Goal: Transaction & Acquisition: Purchase product/service

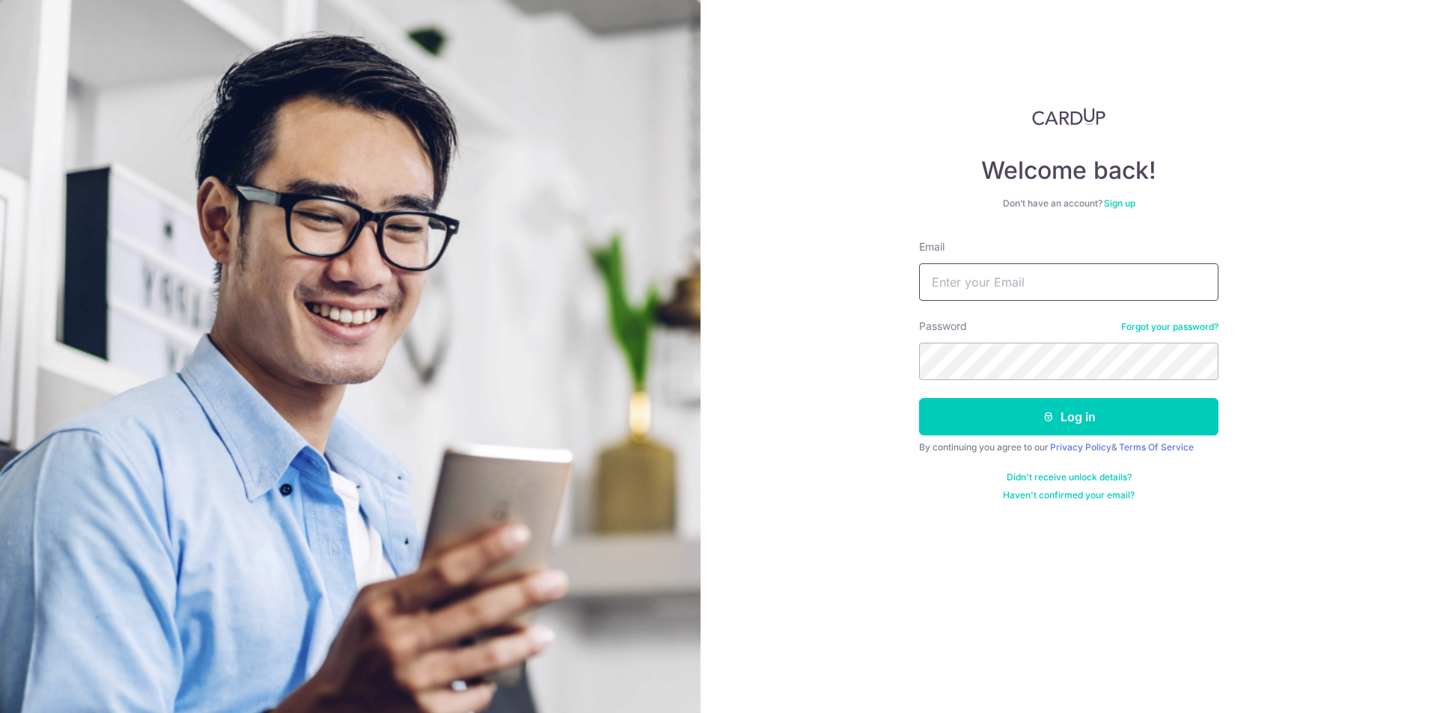
click at [1055, 277] on input "Email" at bounding box center [1068, 281] width 299 height 37
type input "benjaminwu84@gmail.com"
click at [1016, 408] on button "Log in" at bounding box center [1068, 416] width 299 height 37
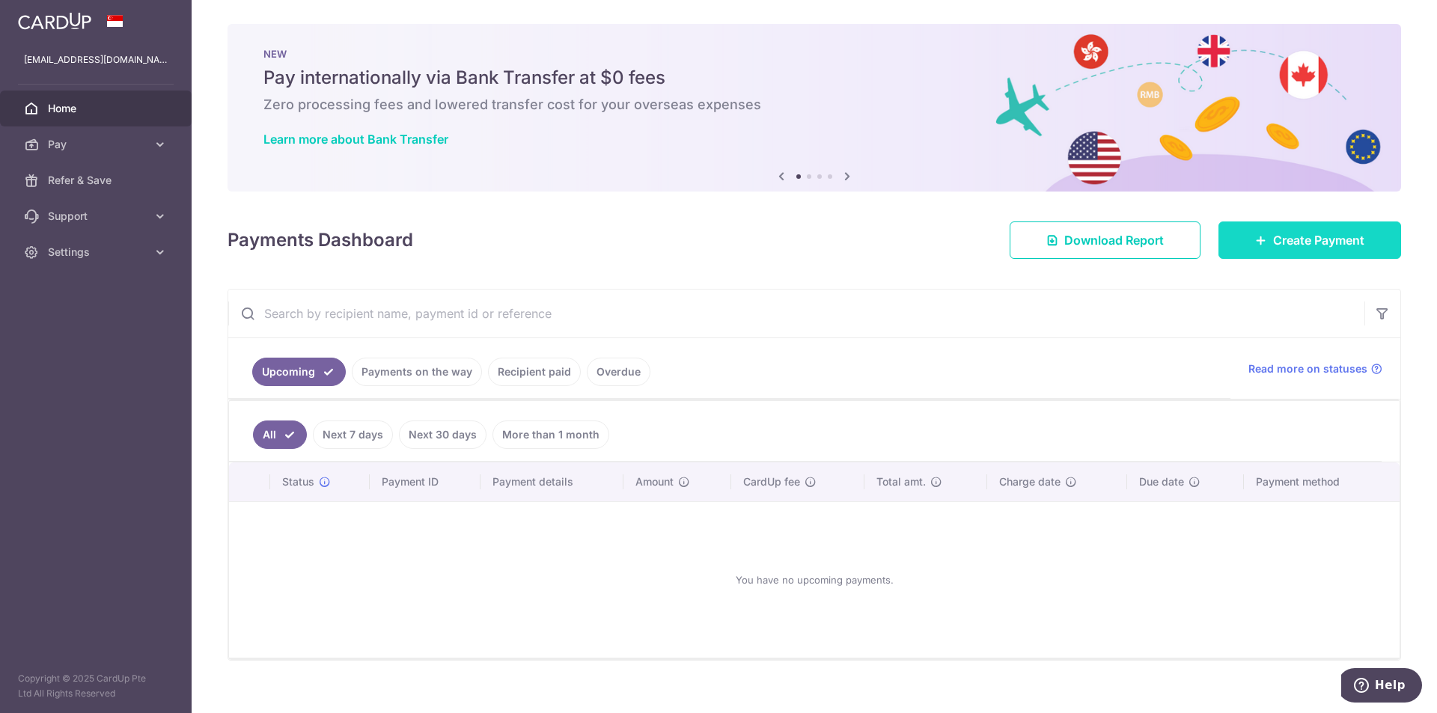
click at [1335, 239] on span "Create Payment" at bounding box center [1318, 240] width 91 height 18
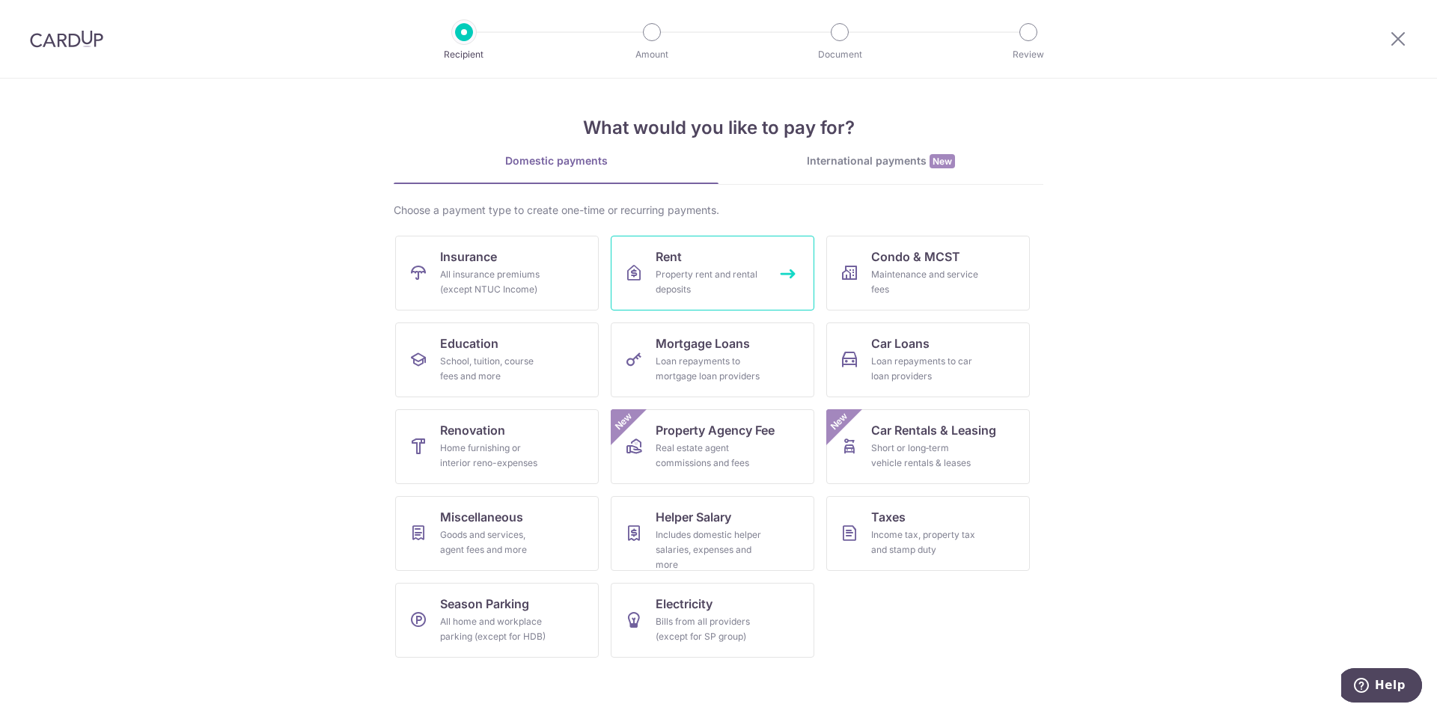
click at [671, 260] on span "Rent" at bounding box center [669, 257] width 26 height 18
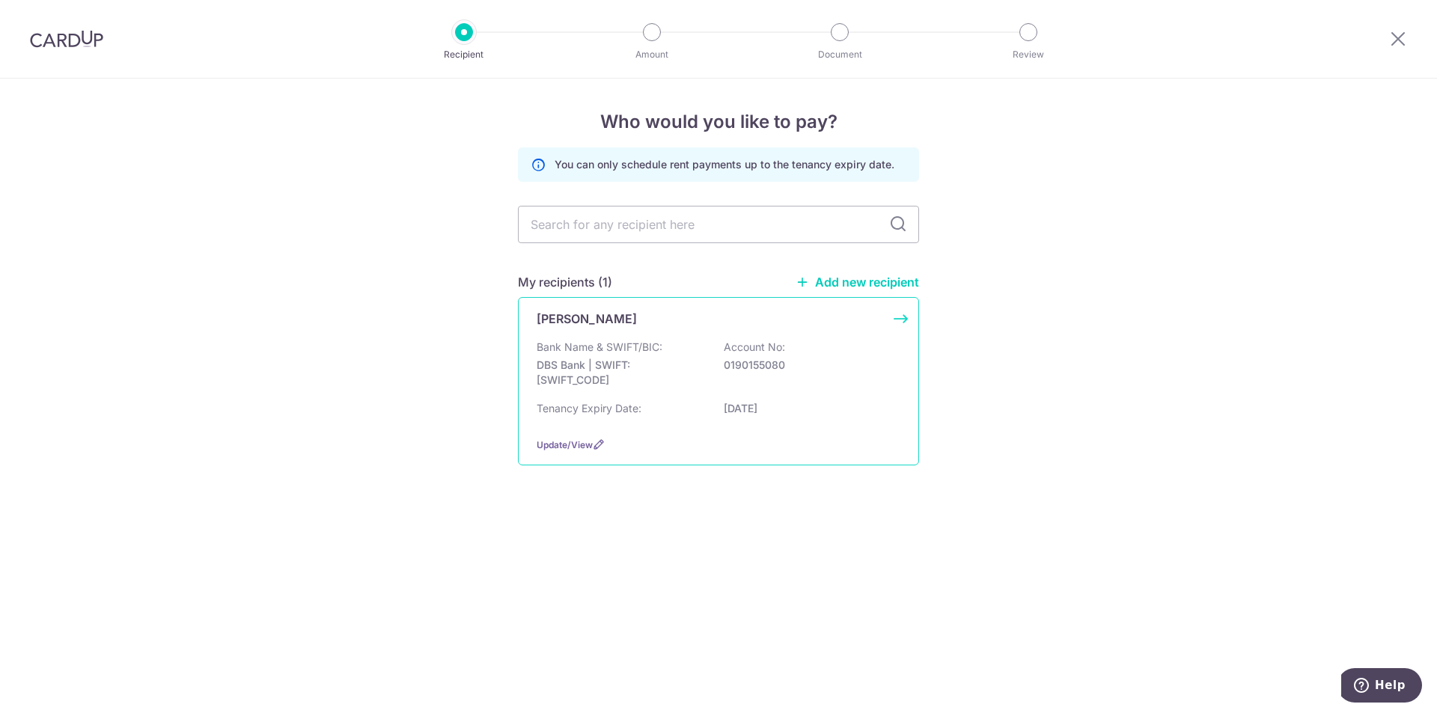
click at [642, 328] on div "[PERSON_NAME] Bank Name & SWIFT/BIC: DBS Bank | SWIFT: [SWIFT_CODE] Account No:…" at bounding box center [718, 381] width 401 height 168
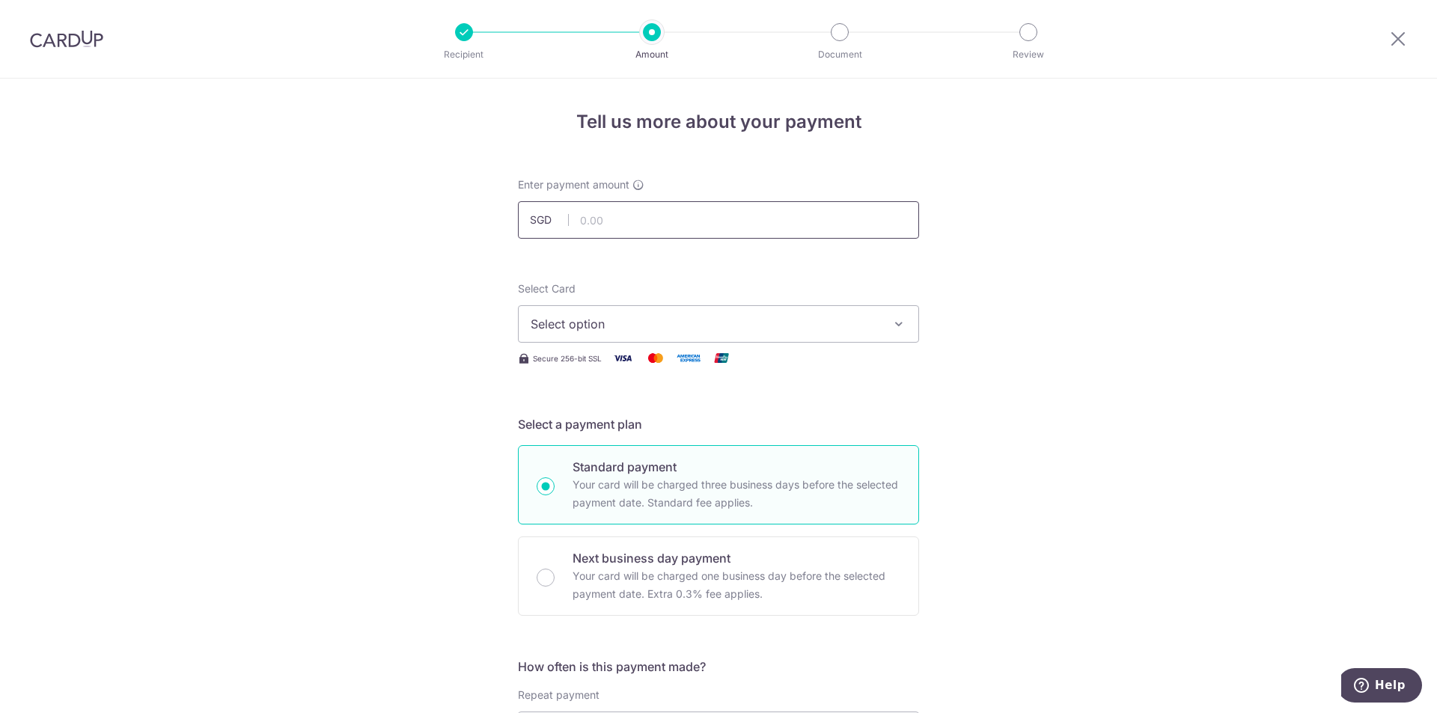
click at [619, 213] on input "text" at bounding box center [718, 219] width 401 height 37
click at [645, 229] on input "text" at bounding box center [718, 219] width 401 height 37
type input "5,280.00"
click at [731, 320] on span "Select option" at bounding box center [705, 324] width 349 height 18
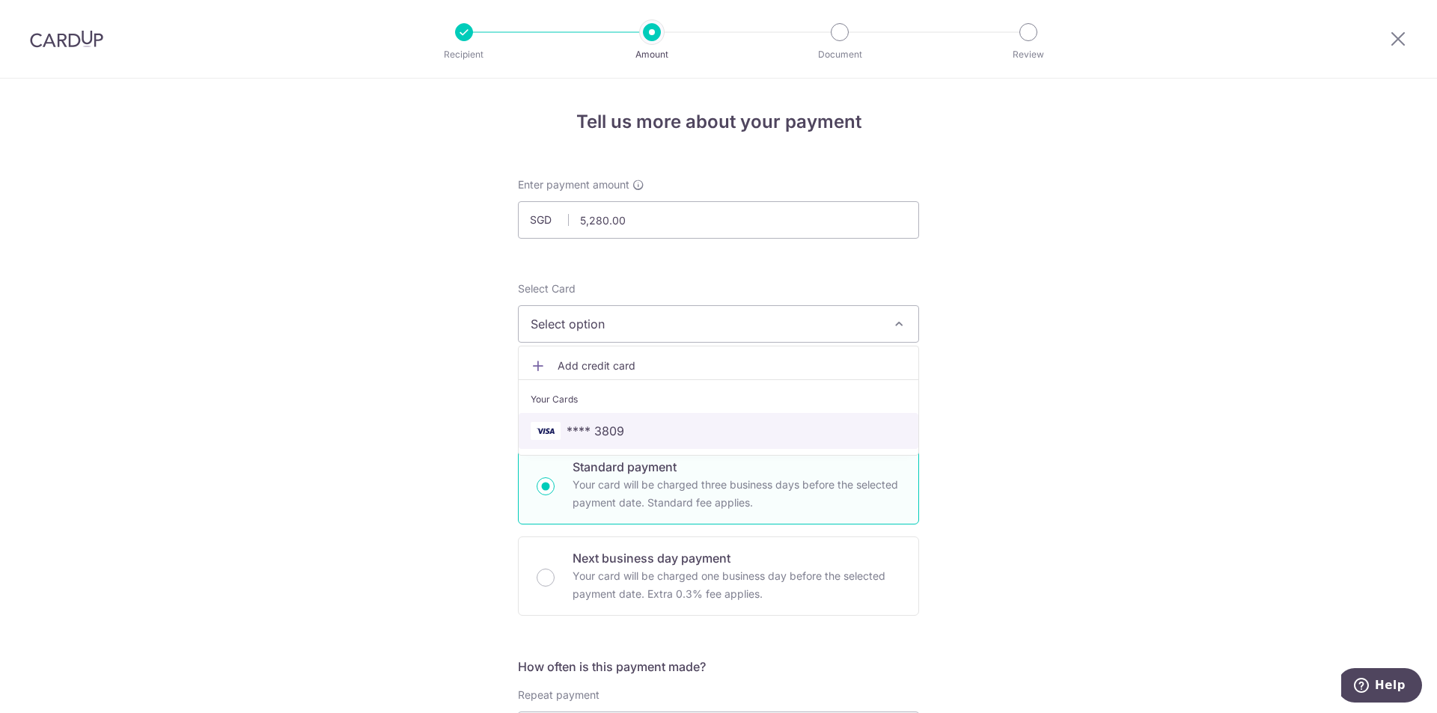
click at [635, 423] on span "**** 3809" at bounding box center [719, 431] width 376 height 18
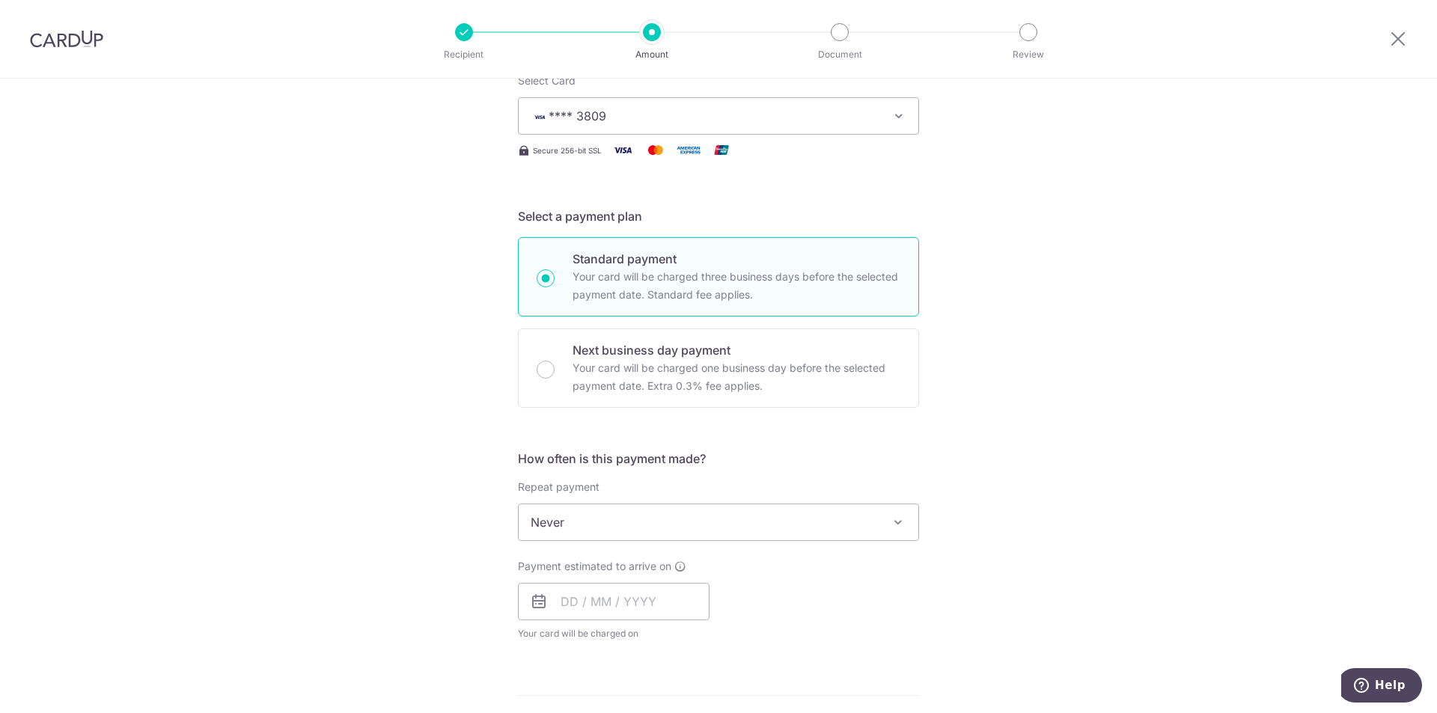
scroll to position [225, 0]
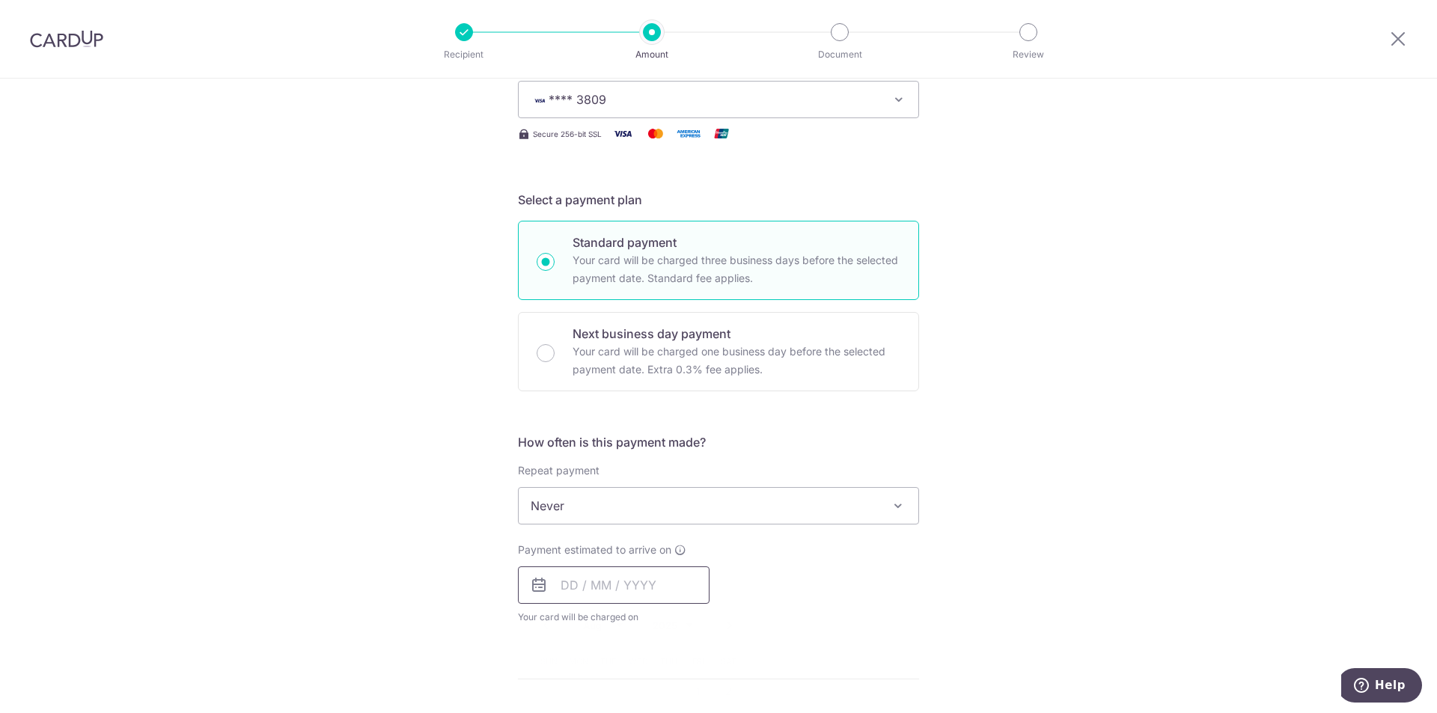
click at [608, 588] on input "text" at bounding box center [614, 585] width 192 height 37
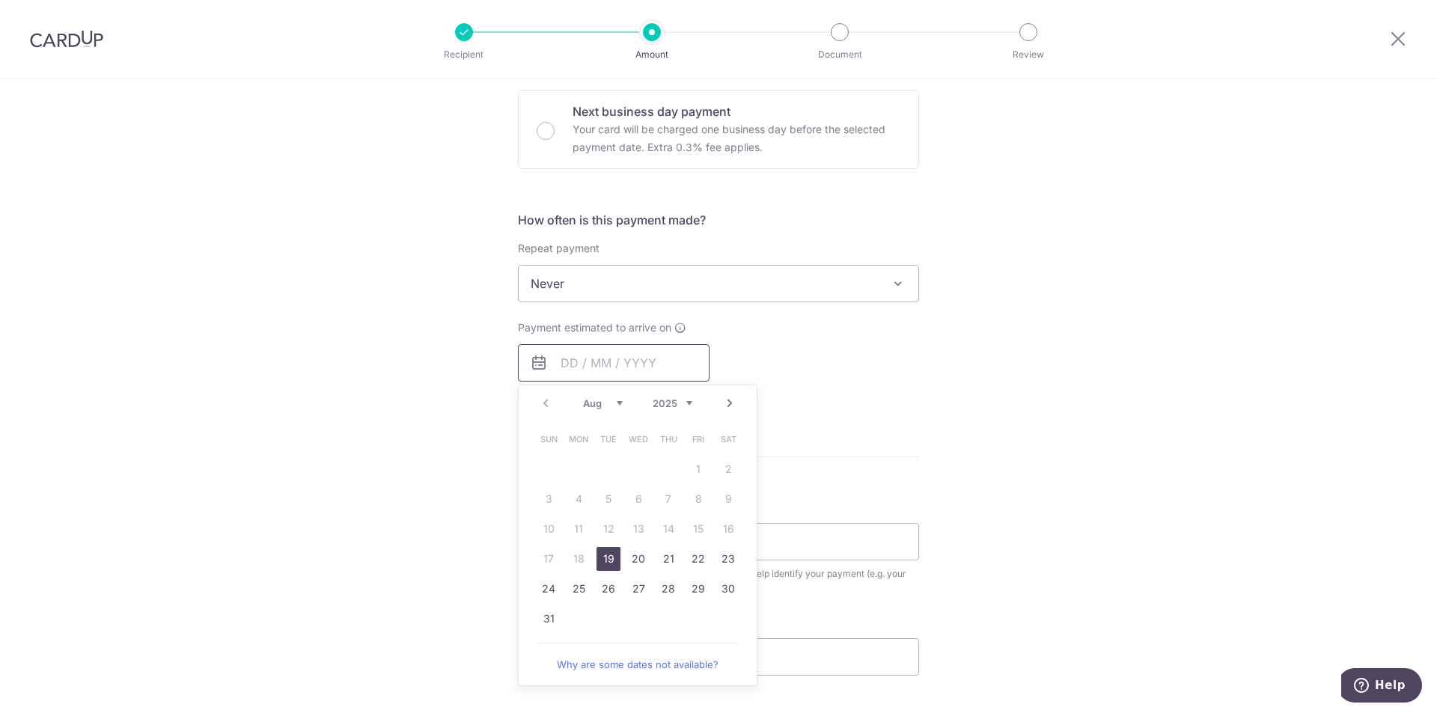
scroll to position [449, 0]
click at [1012, 359] on div "Tell us more about your payment Enter payment amount SGD 5,280.00 5280.00 Selec…" at bounding box center [718, 307] width 1437 height 1354
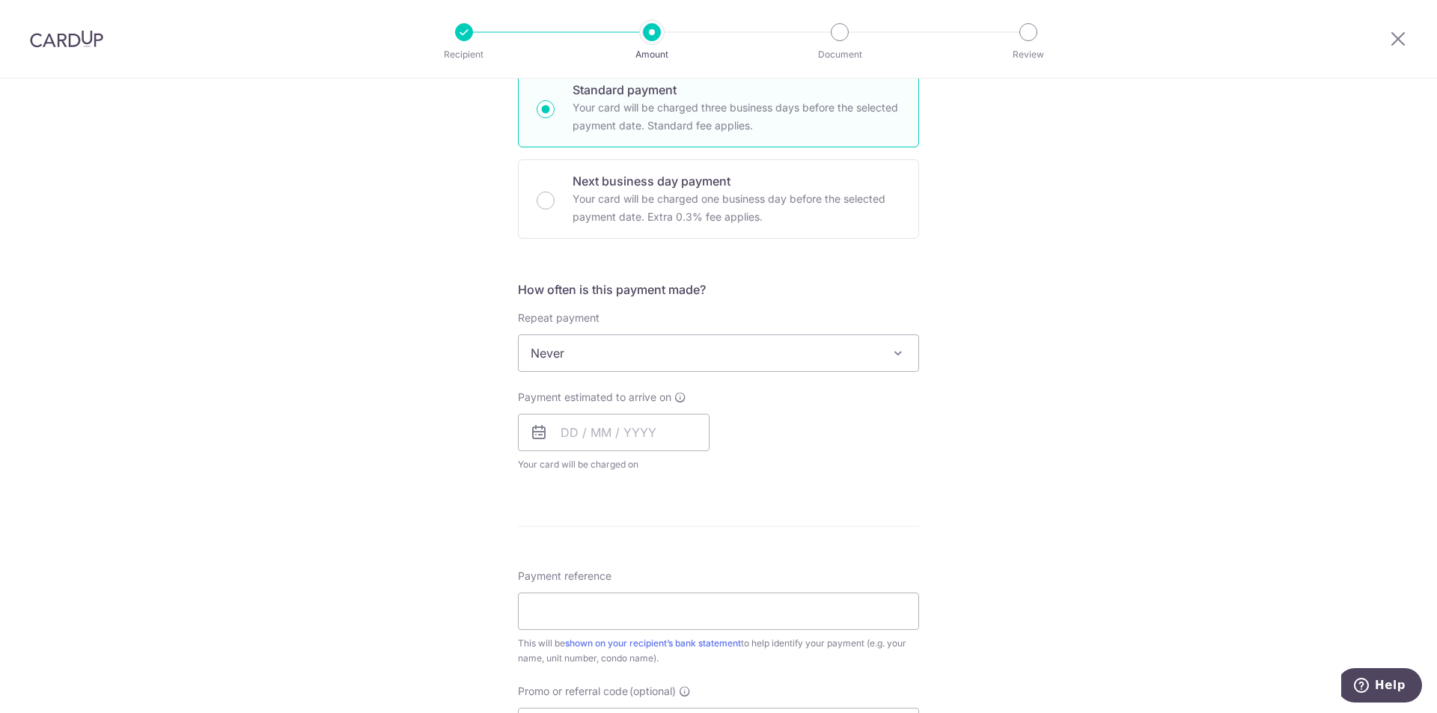
scroll to position [374, 0]
click at [544, 206] on input "Next business day payment Your card will be charged one business day before the…" at bounding box center [546, 204] width 18 height 18
radio input "true"
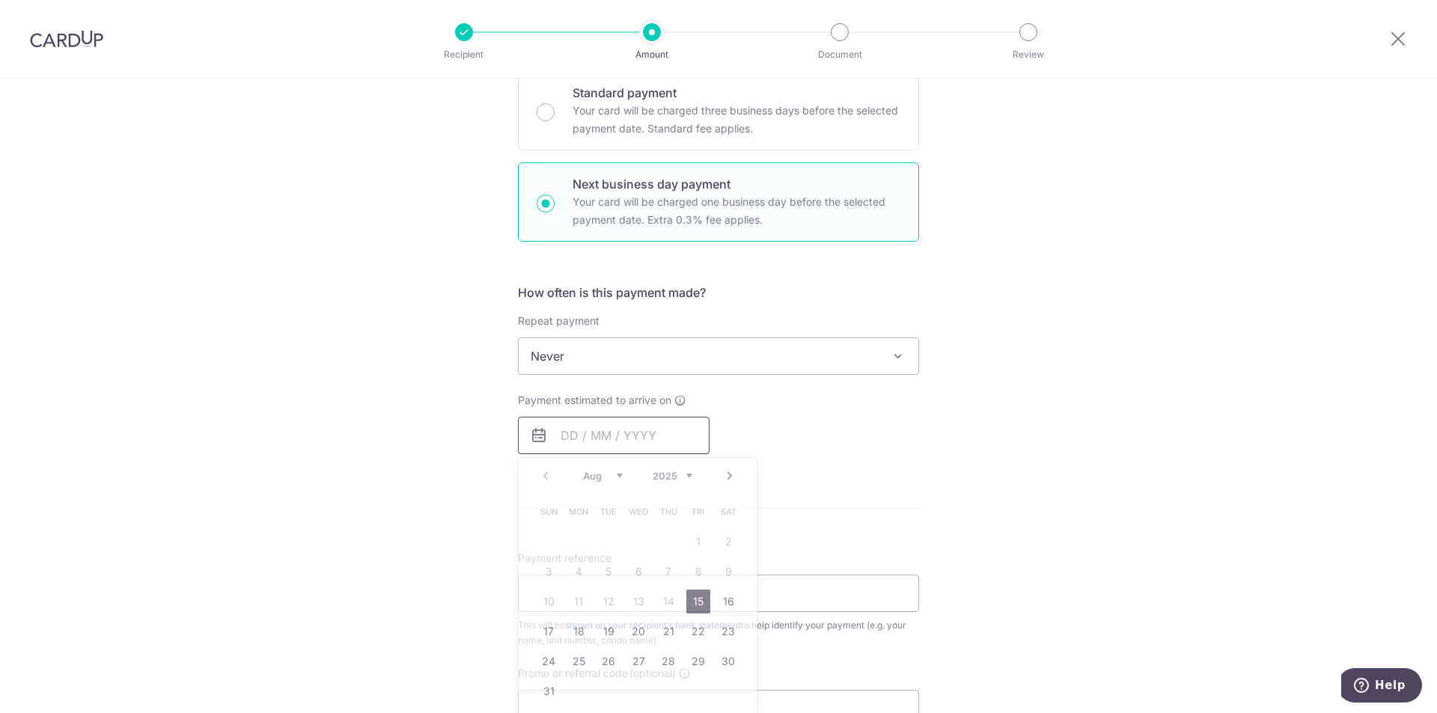
click at [621, 434] on input "text" at bounding box center [614, 435] width 192 height 37
click at [725, 604] on link "16" at bounding box center [728, 602] width 24 height 24
type input "16/08/2025"
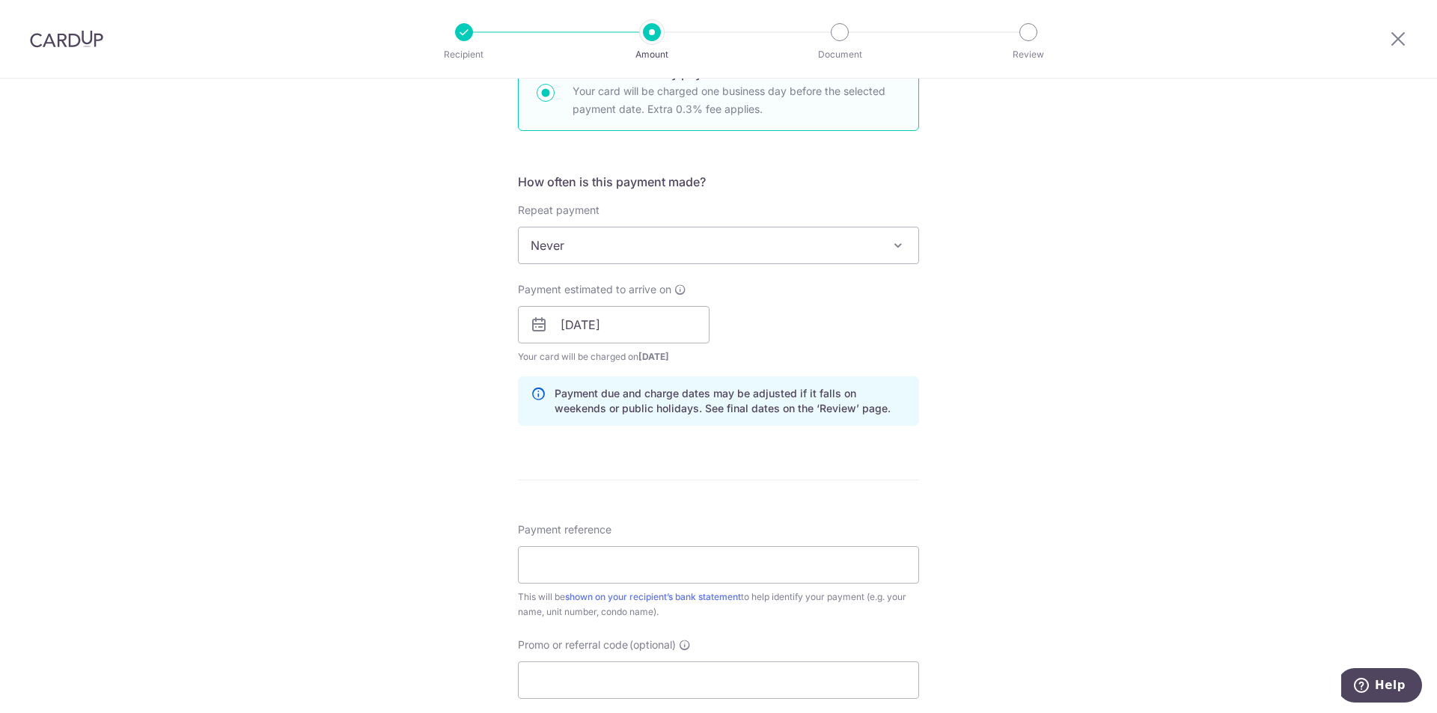
scroll to position [524, 0]
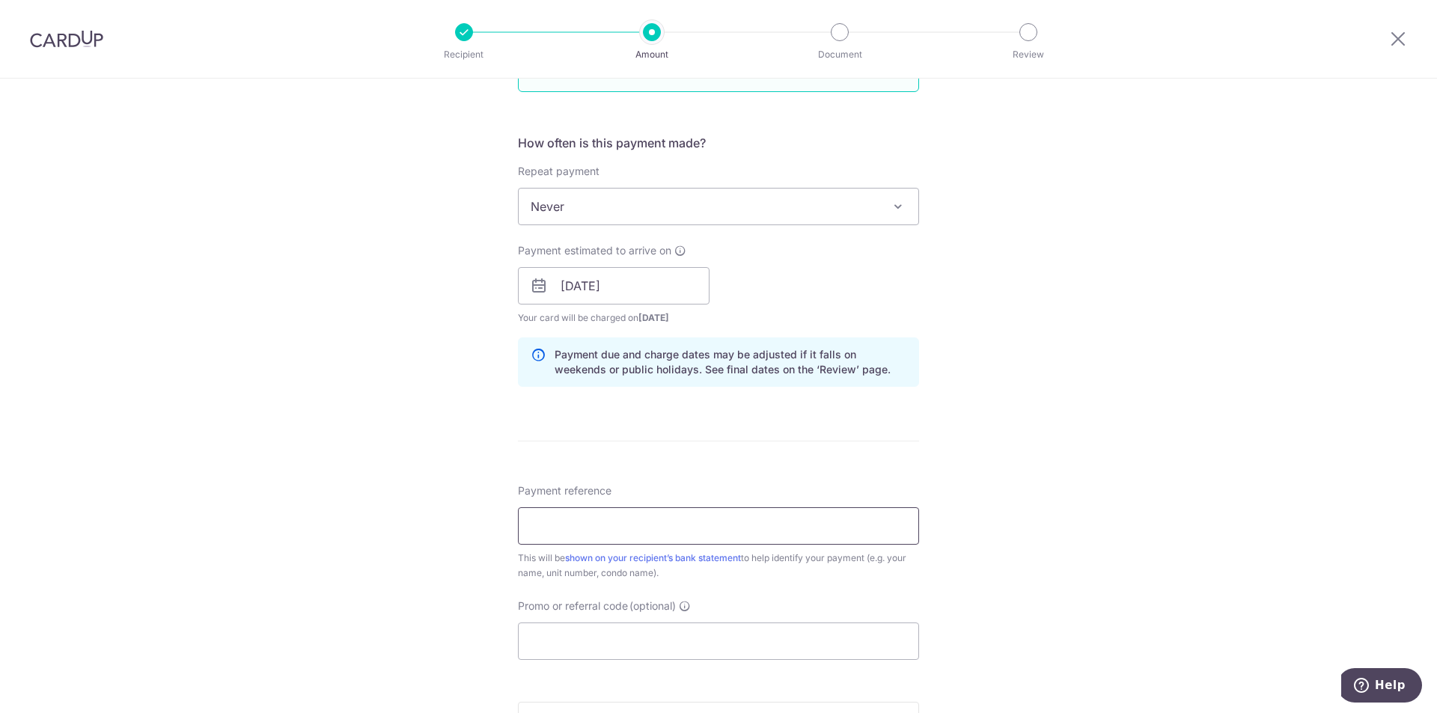
click at [609, 534] on input "Payment reference" at bounding box center [718, 525] width 401 height 37
type input "s"
paste input "SAVERENT179"
type input "SAVERENT179"
click at [448, 560] on div "Tell us more about your payment Enter payment amount SGD 5,280.00 5280.00 Selec…" at bounding box center [718, 299] width 1437 height 1488
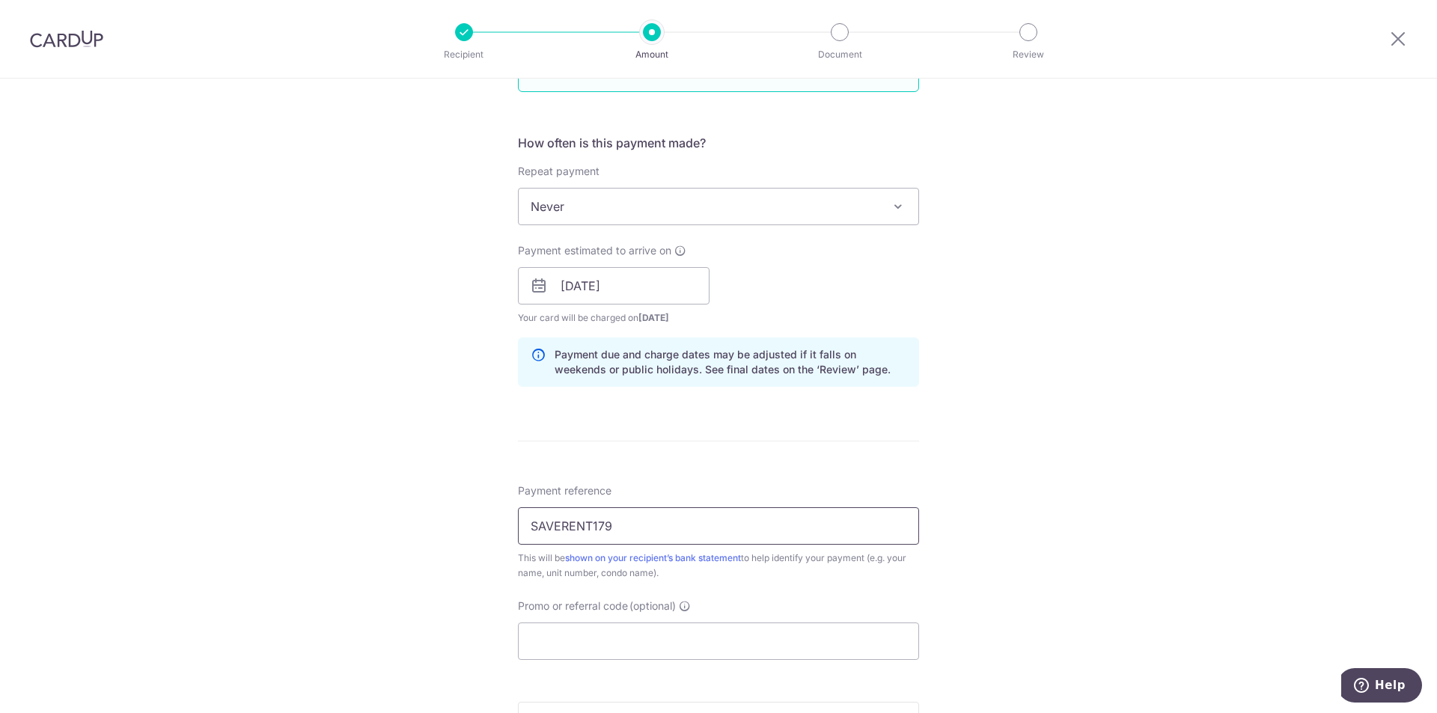
drag, startPoint x: 657, startPoint y: 528, endPoint x: 466, endPoint y: 534, distance: 190.9
click at [466, 534] on div "Tell us more about your payment Enter payment amount SGD 5,280.00 5280.00 Selec…" at bounding box center [718, 299] width 1437 height 1488
paste input "SAVERENT179"
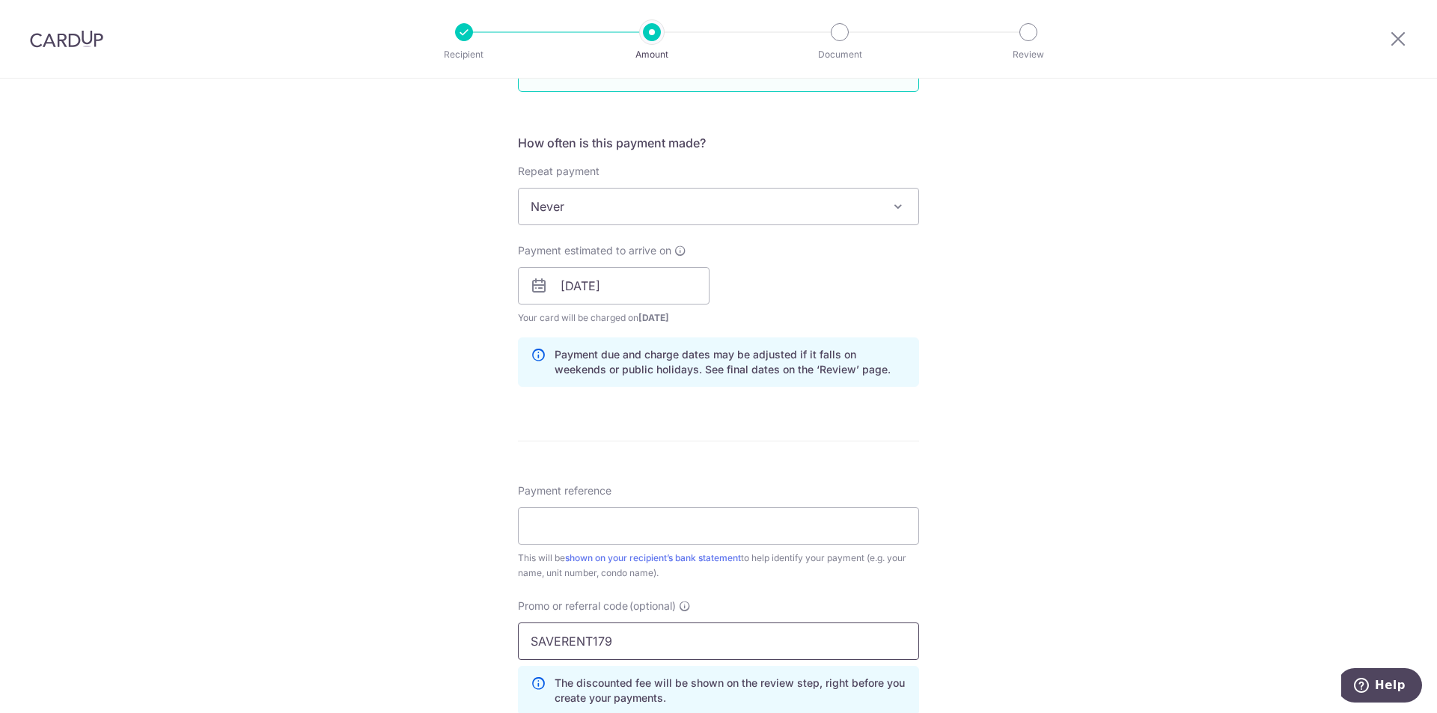
type input "SAVERENT179"
click at [1067, 563] on div "Tell us more about your payment Enter payment amount SGD 5,280.00 5280.00 Selec…" at bounding box center [718, 332] width 1437 height 1555
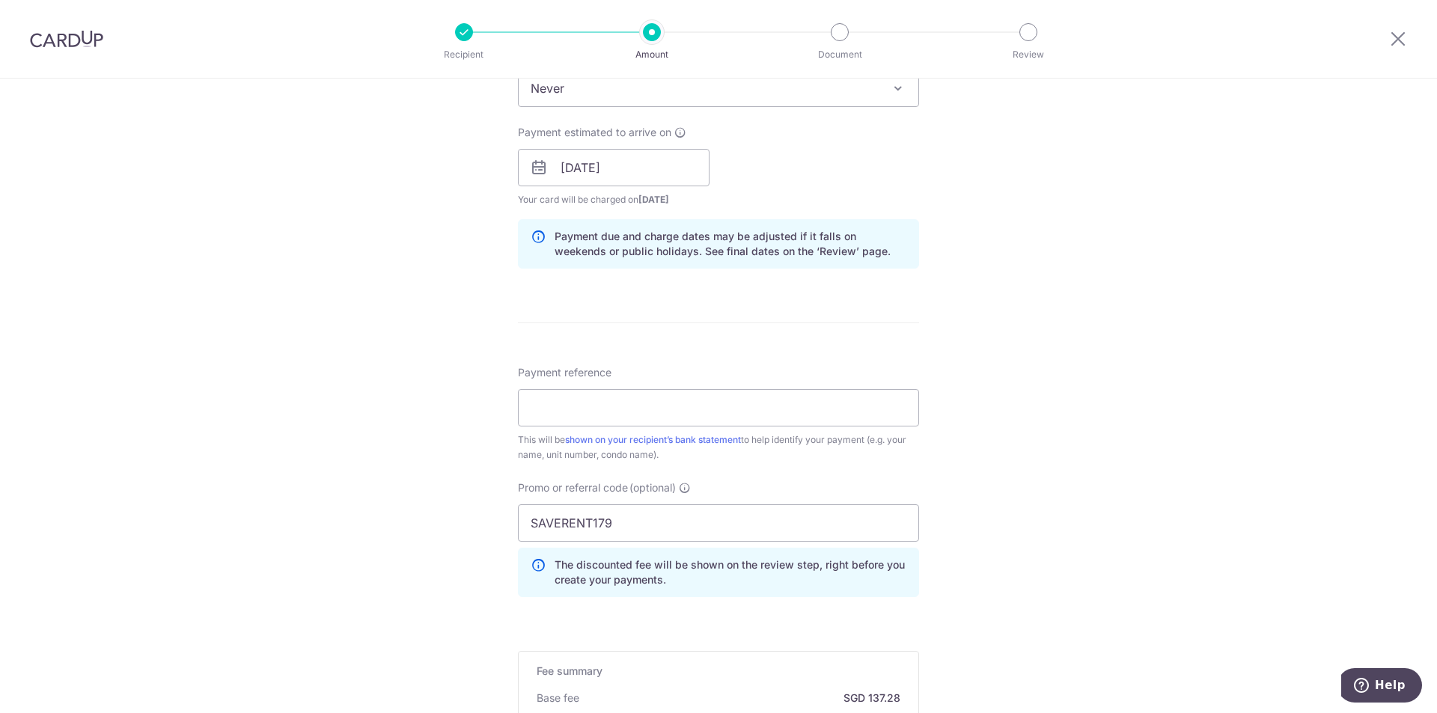
scroll to position [748, 0]
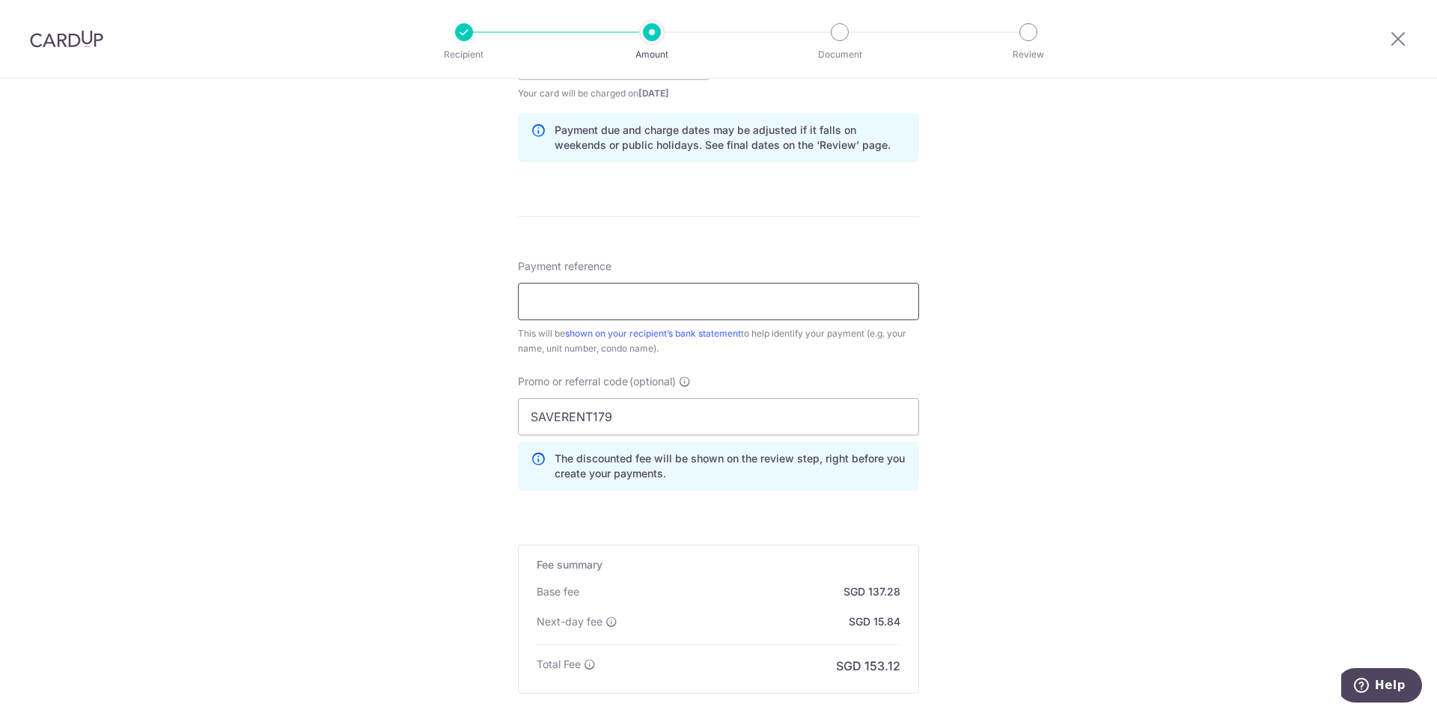
click at [593, 302] on input "Payment reference" at bounding box center [718, 301] width 401 height 37
drag, startPoint x: 686, startPoint y: 303, endPoint x: 656, endPoint y: 303, distance: 30.7
click at [656, 303] on input "Dover Parkview 02-11 March 2025" at bounding box center [718, 301] width 401 height 37
click button "Add Card" at bounding box center [0, 0] width 0 height 0
type input "Dover Parkview 02-11 Aug 2025"
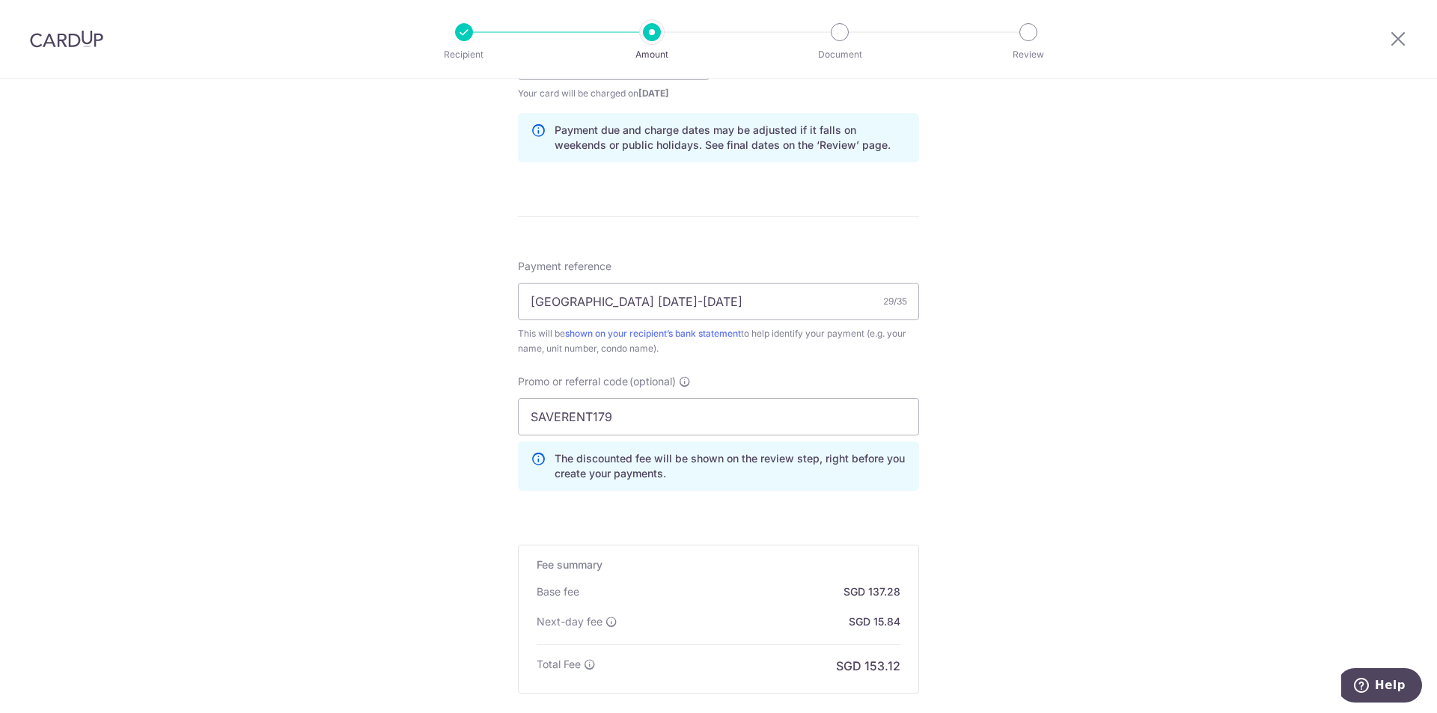
click at [989, 347] on div "Tell us more about your payment Enter payment amount SGD 5,280.00 5280.00 Selec…" at bounding box center [718, 107] width 1437 height 1555
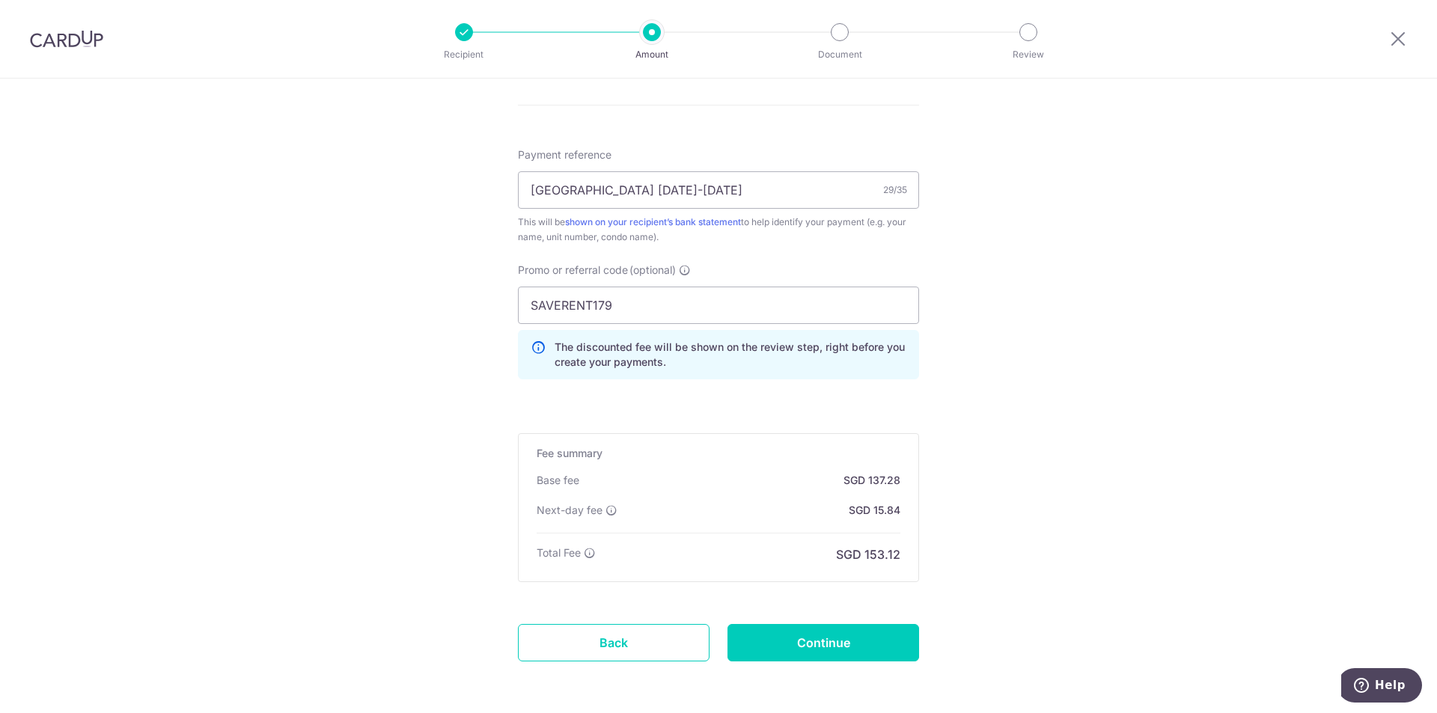
scroll to position [898, 0]
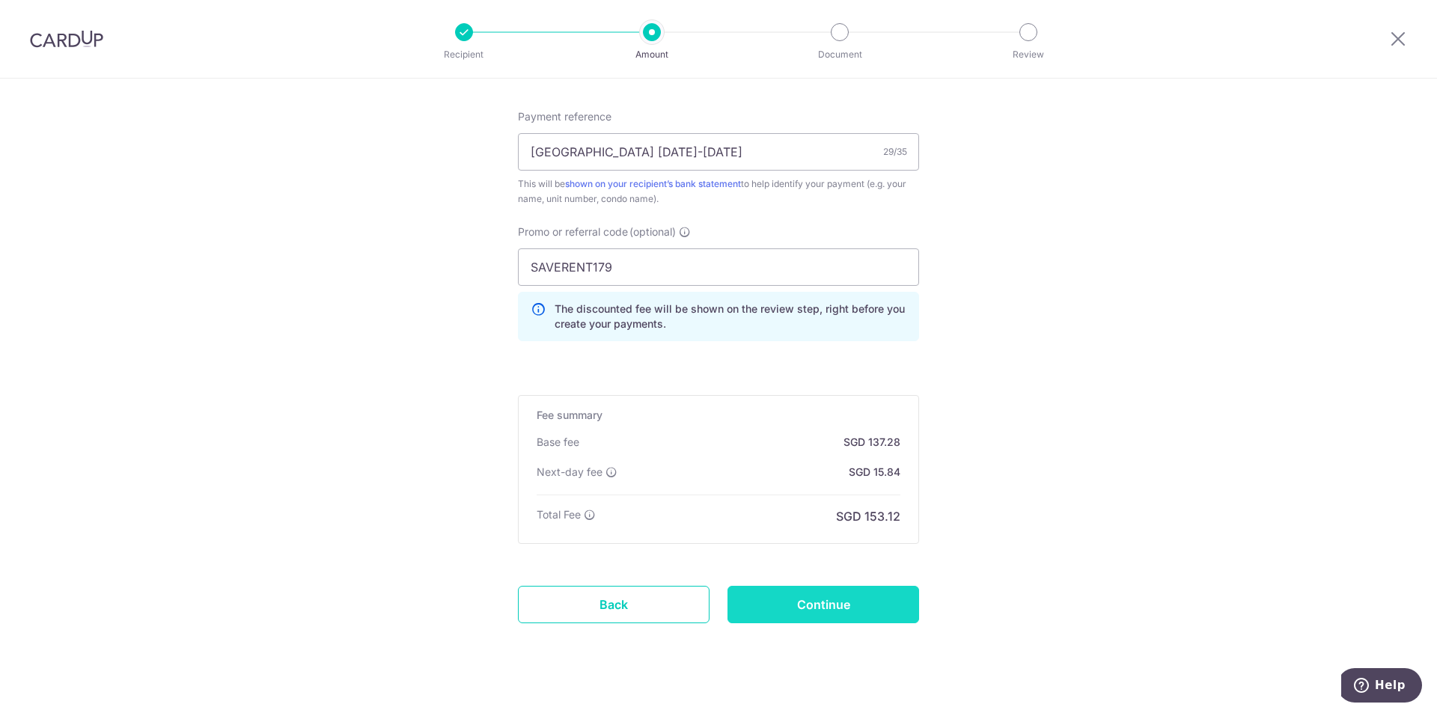
click at [818, 600] on input "Continue" at bounding box center [824, 604] width 192 height 37
type input "Create Schedule"
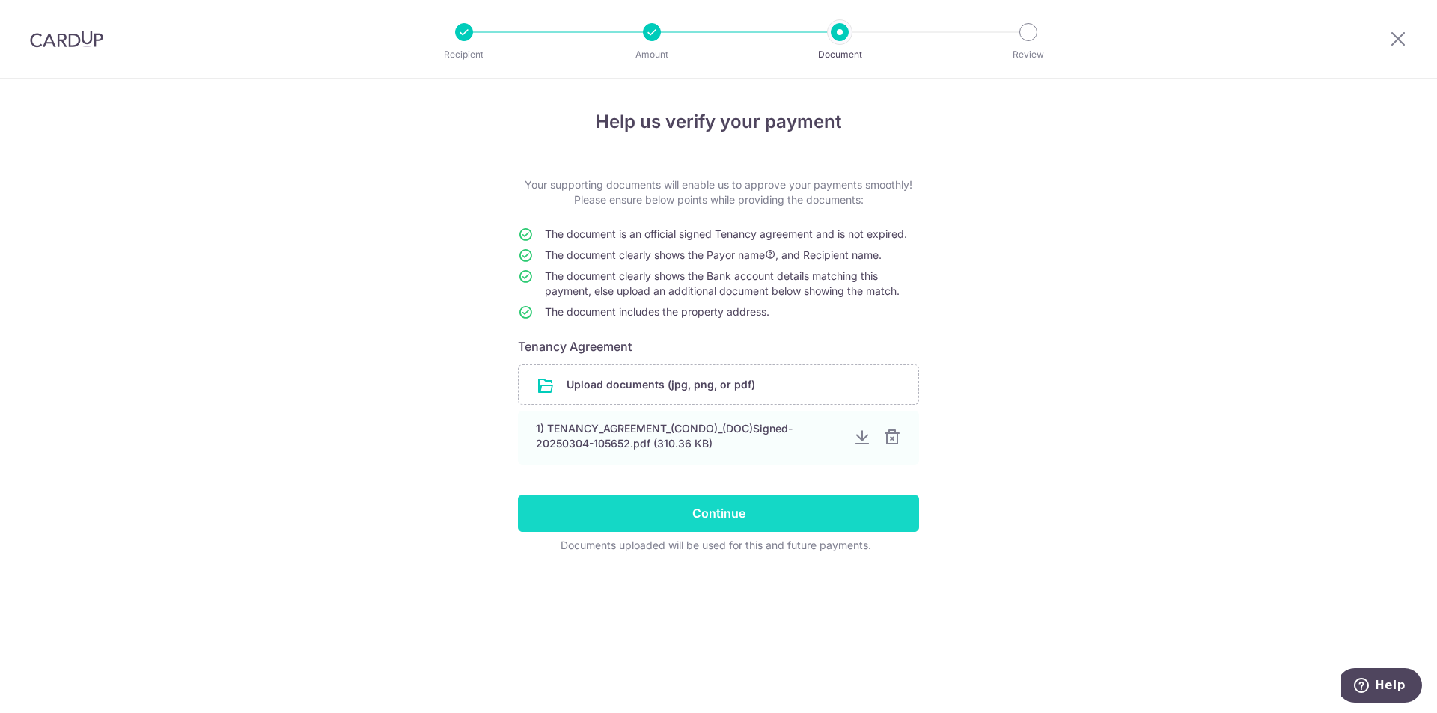
click at [715, 500] on input "Continue" at bounding box center [718, 513] width 401 height 37
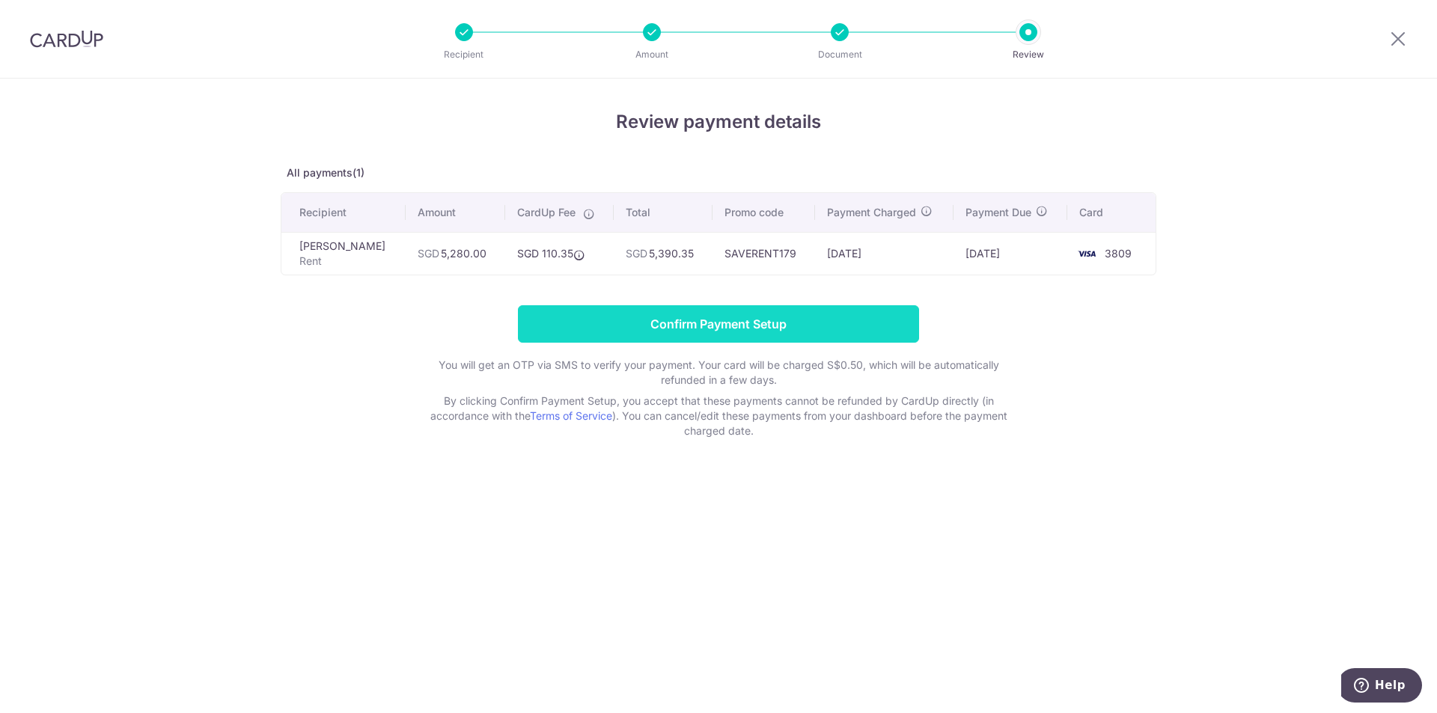
click at [790, 317] on input "Confirm Payment Setup" at bounding box center [718, 323] width 401 height 37
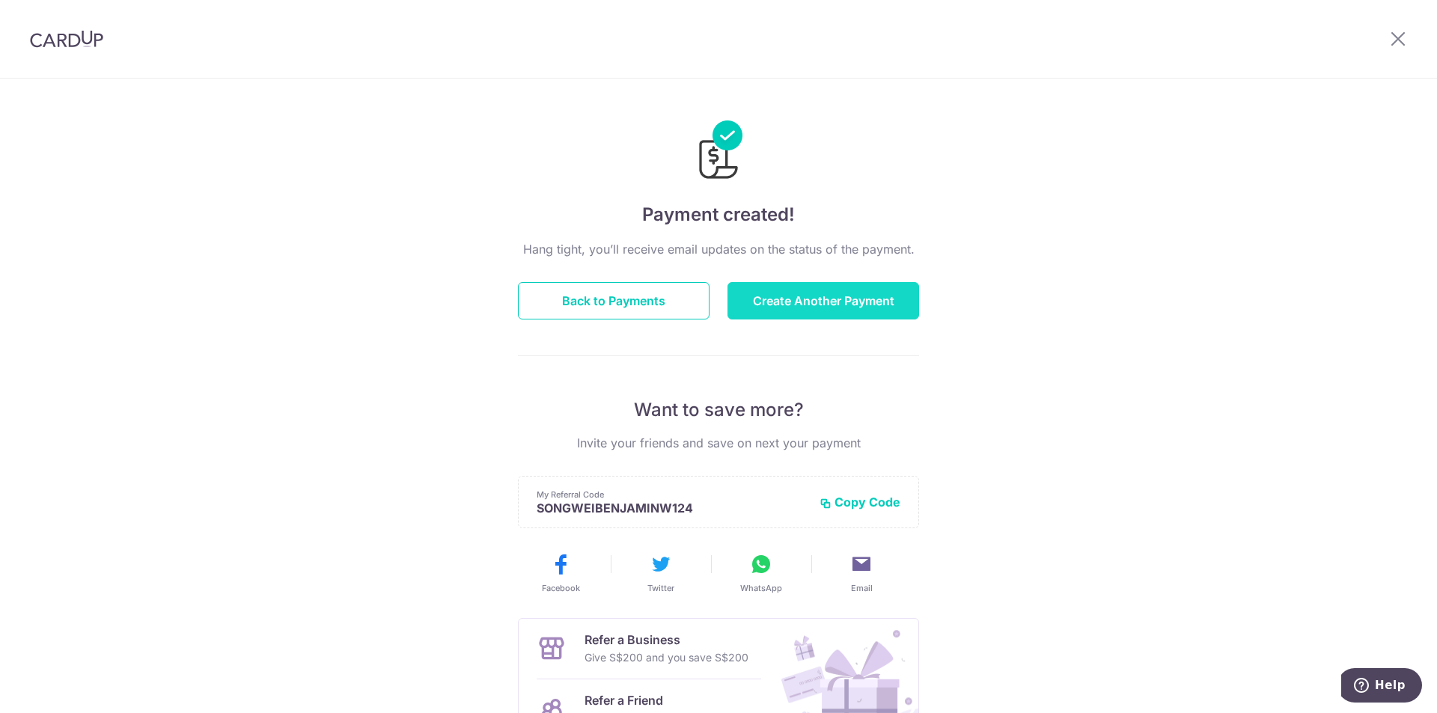
click at [796, 298] on button "Create Another Payment" at bounding box center [824, 300] width 192 height 37
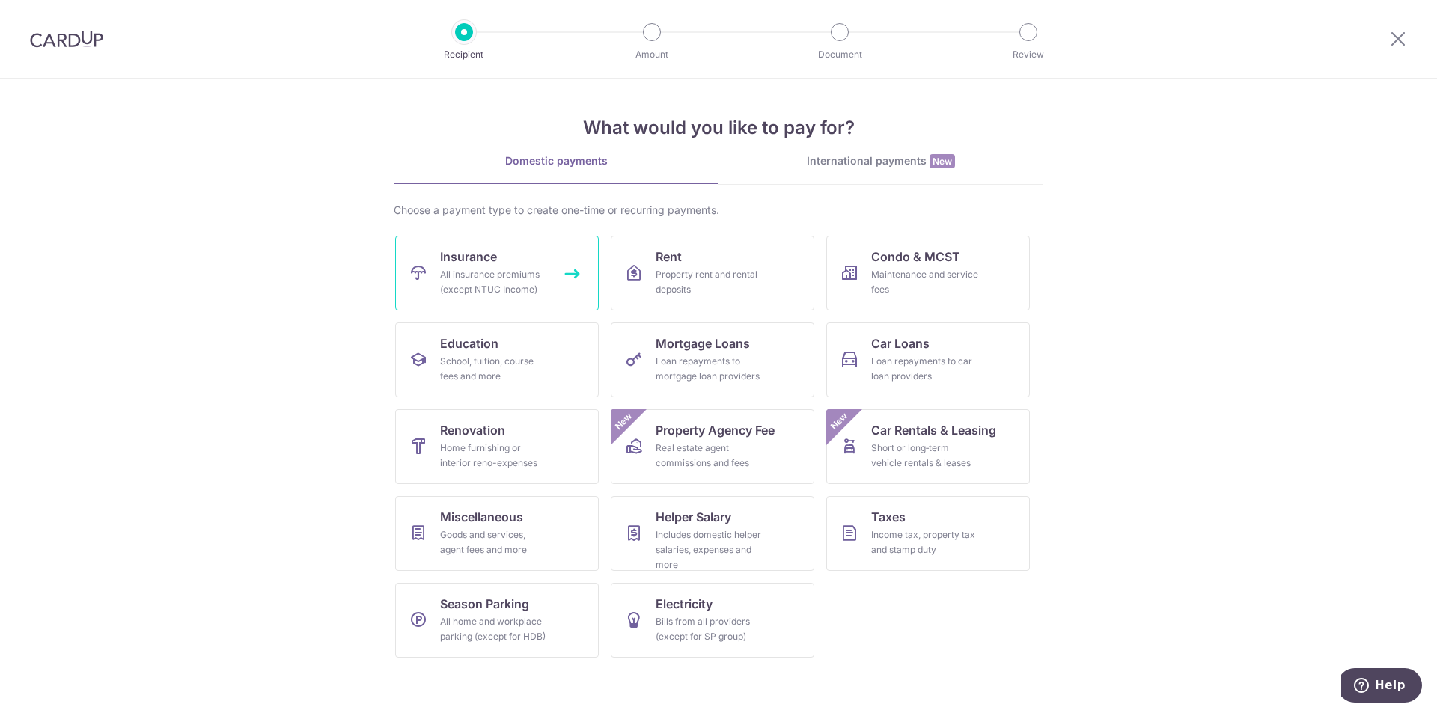
click at [448, 265] on span "Insurance" at bounding box center [468, 257] width 57 height 18
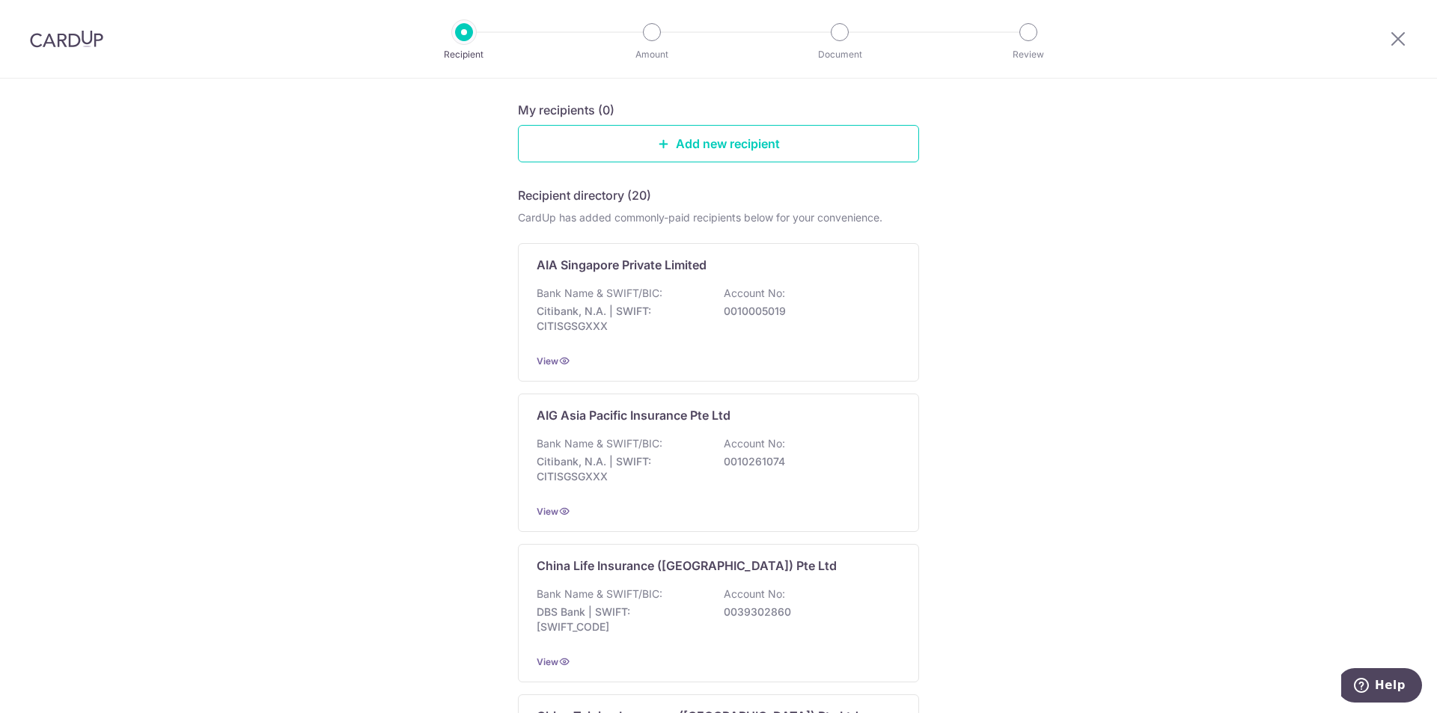
scroll to position [150, 0]
click at [780, 318] on div "Bank Name & SWIFT/BIC: Citibank, N.A. | SWIFT: CITISGSGXXX Account No: 00100050…" at bounding box center [719, 310] width 364 height 55
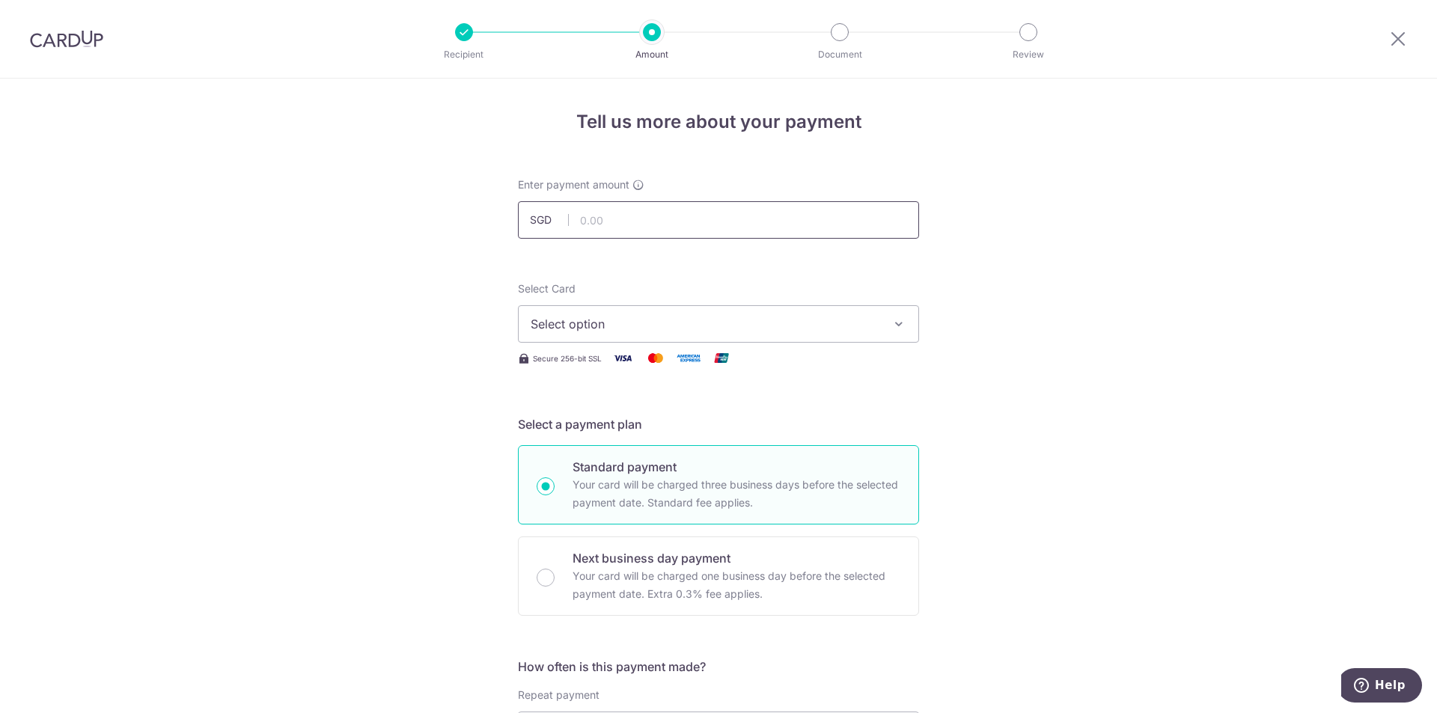
click at [748, 223] on input "text" at bounding box center [718, 219] width 401 height 37
drag, startPoint x: 1398, startPoint y: 42, endPoint x: 795, endPoint y: 97, distance: 605.7
click at [1398, 42] on icon at bounding box center [1398, 38] width 18 height 19
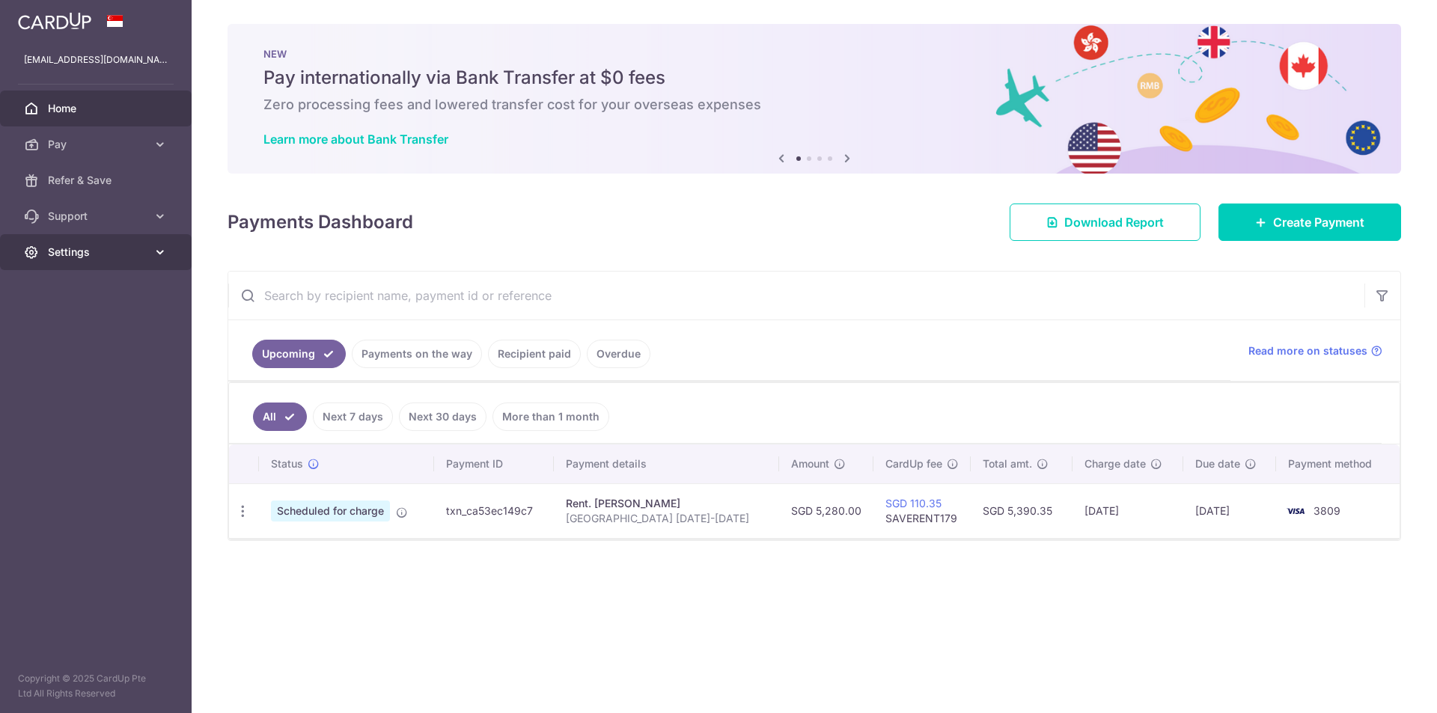
click at [165, 260] on link "Settings" at bounding box center [96, 252] width 192 height 36
click at [76, 321] on span "Logout" at bounding box center [97, 324] width 99 height 15
